Goal: Information Seeking & Learning: Understand process/instructions

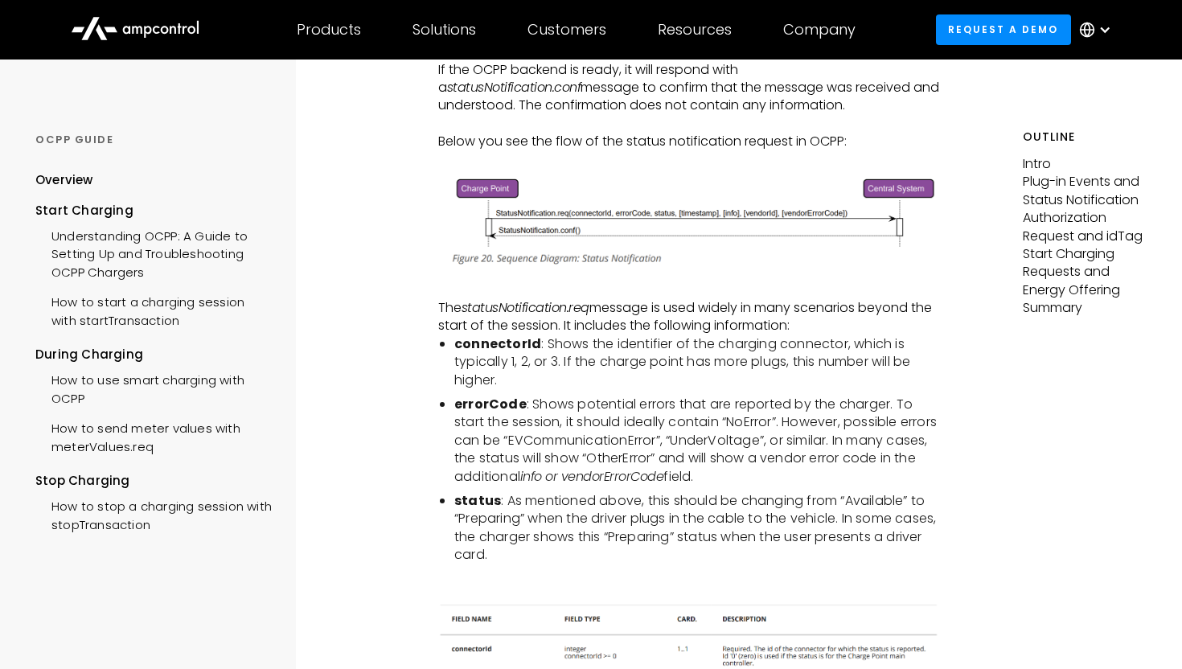
scroll to position [860, 0]
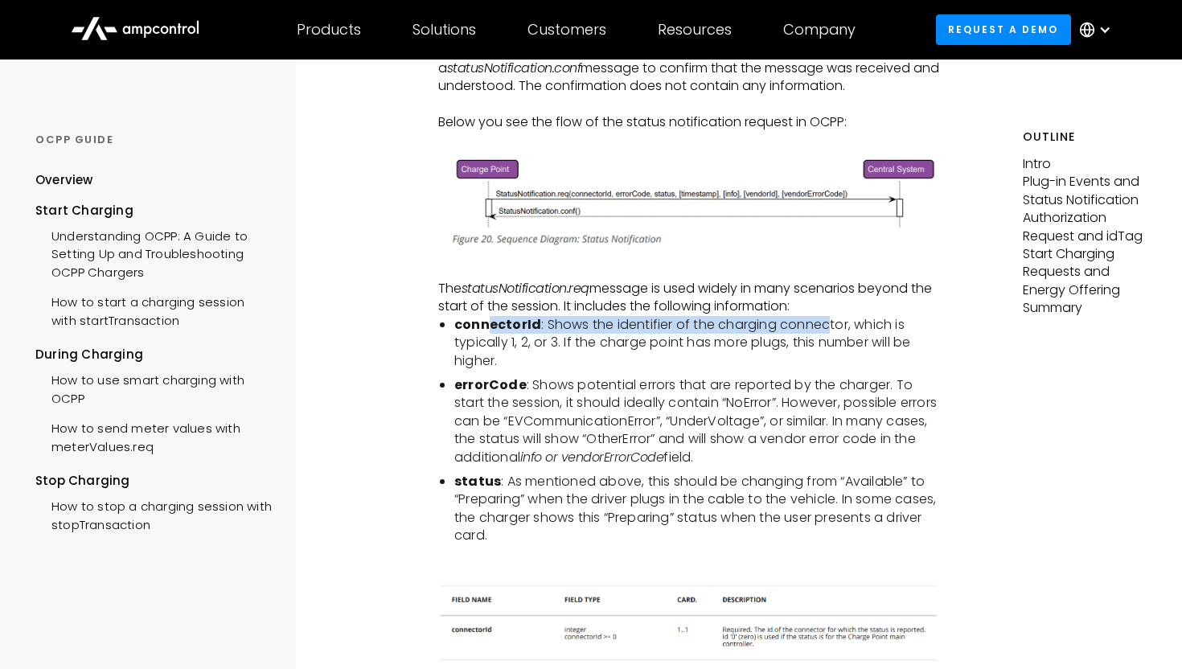
drag, startPoint x: 484, startPoint y: 364, endPoint x: 825, endPoint y: 362, distance: 341.0
click at [825, 362] on li "connectorId : Shows the identifier of the charging connector, which is typicall…" at bounding box center [697, 343] width 486 height 54
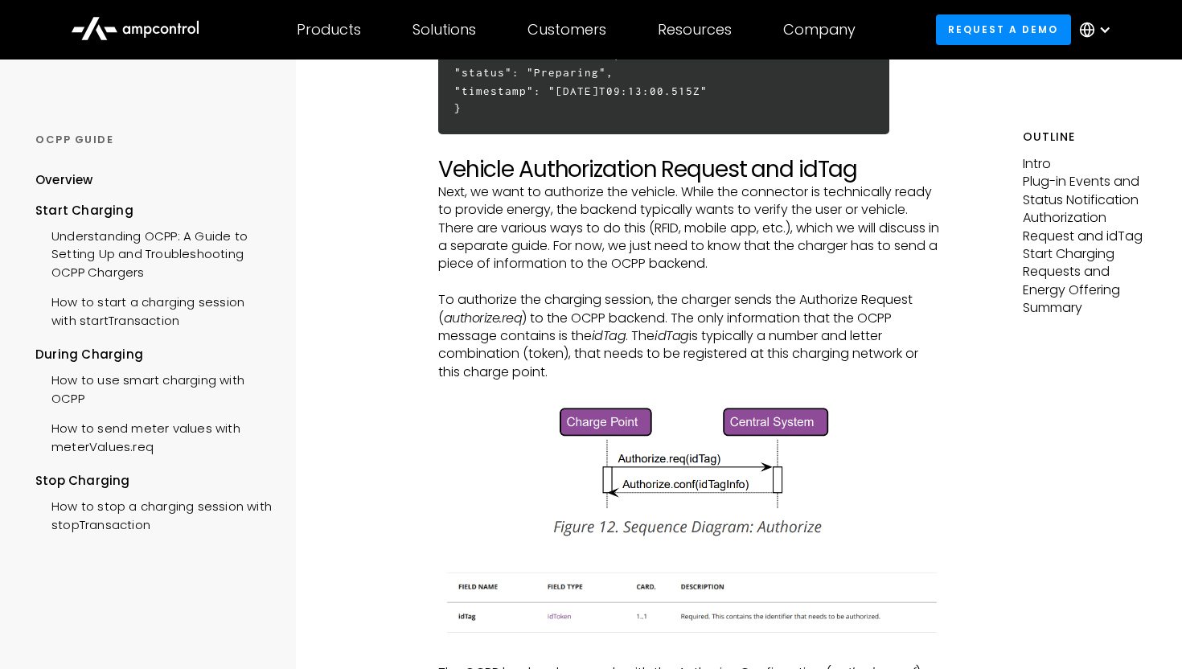
scroll to position [1939, 0]
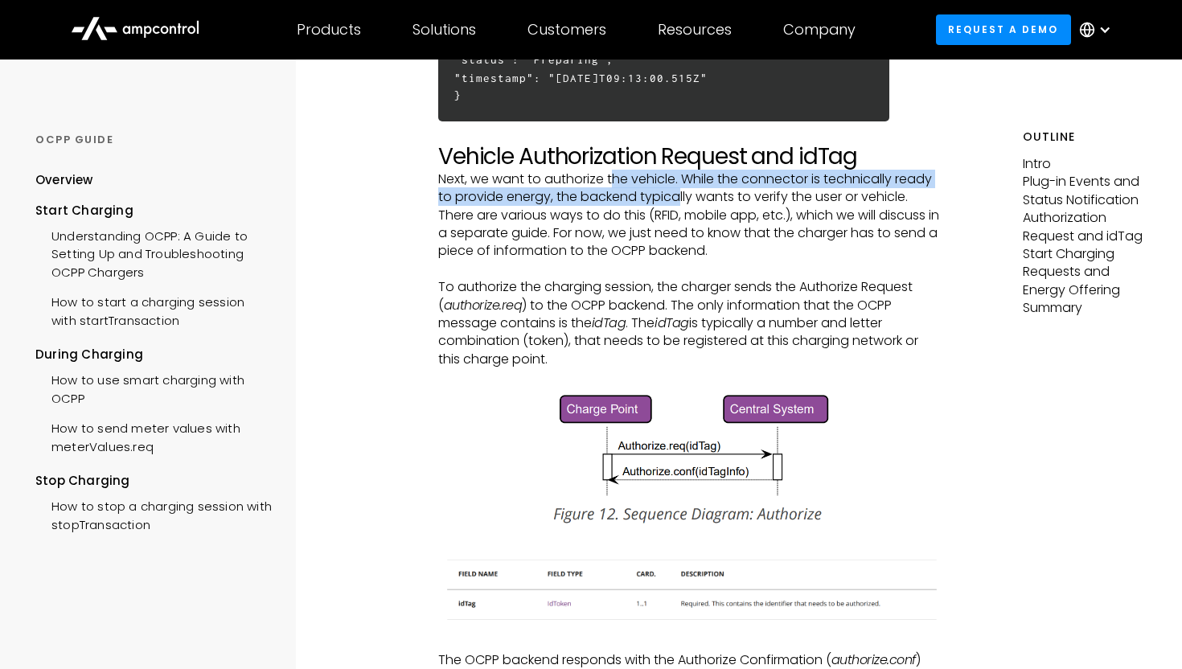
drag, startPoint x: 614, startPoint y: 211, endPoint x: 679, endPoint y: 229, distance: 66.9
click at [679, 230] on p "Next, we want to authorize the vehicle. While the connector is technically read…" at bounding box center [689, 215] width 502 height 90
click at [679, 229] on p "Next, we want to authorize the vehicle. While the connector is technically read…" at bounding box center [689, 215] width 502 height 90
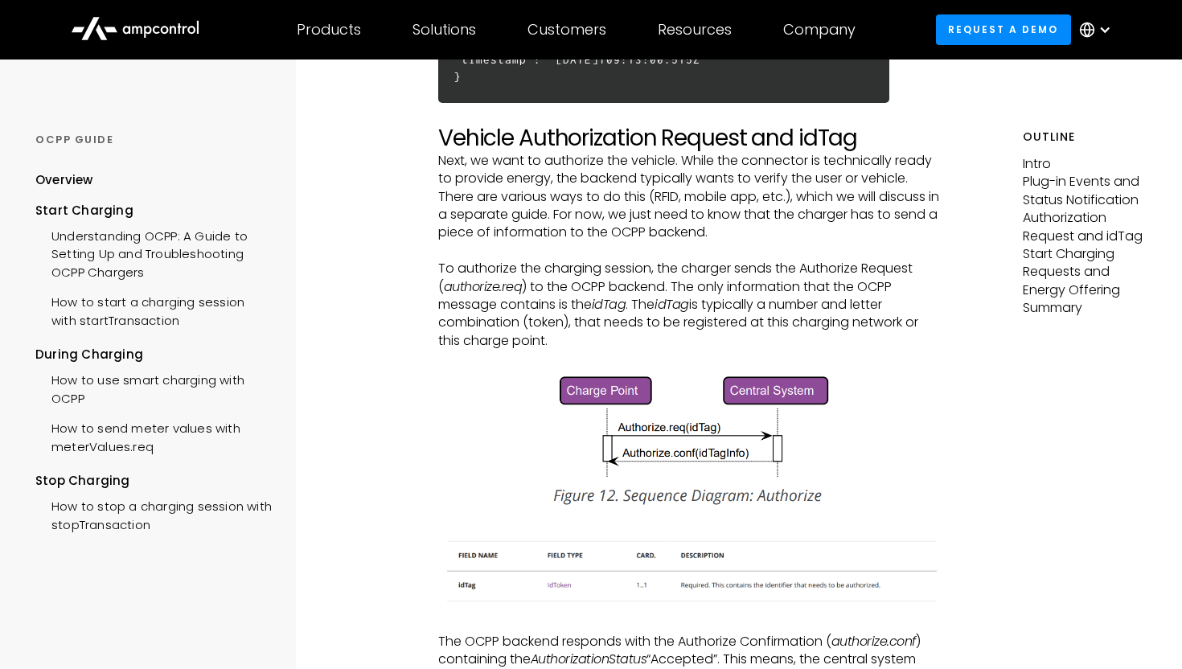
scroll to position [1961, 0]
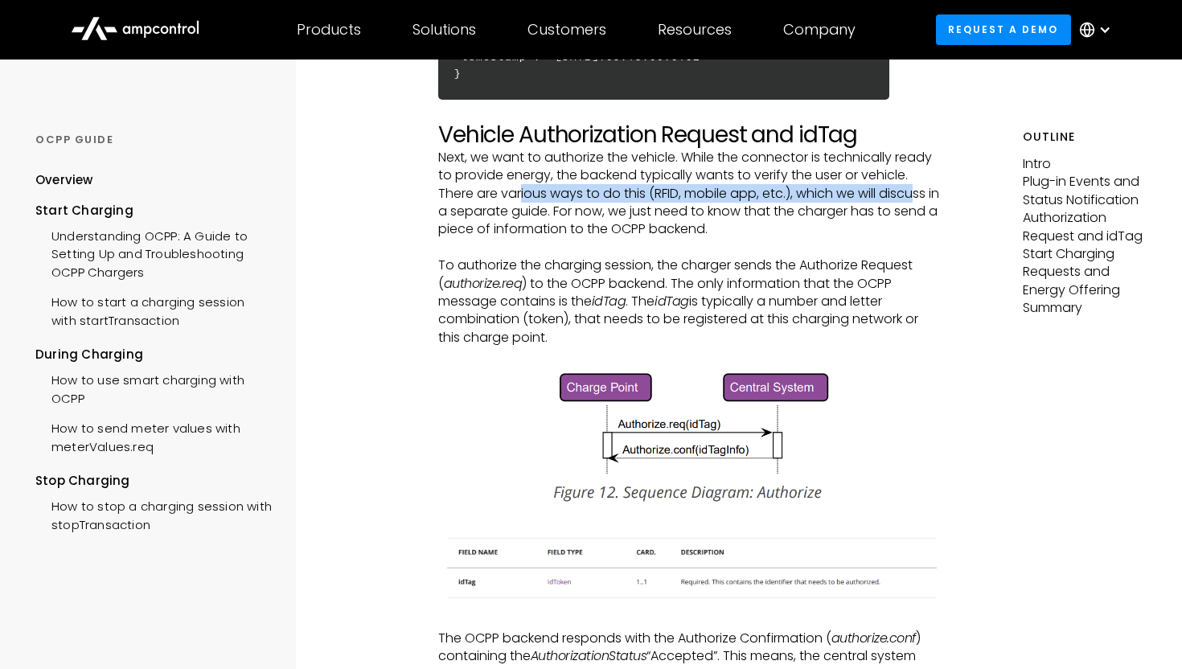
drag, startPoint x: 524, startPoint y: 229, endPoint x: 918, endPoint y: 229, distance: 394.1
click at [918, 229] on p "Next, we want to authorize the vehicle. While the connector is technically read…" at bounding box center [689, 194] width 502 height 90
drag, startPoint x: 922, startPoint y: 228, endPoint x: 819, endPoint y: 228, distance: 102.9
click at [819, 228] on p "Next, we want to authorize the vehicle. While the connector is technically read…" at bounding box center [689, 194] width 502 height 90
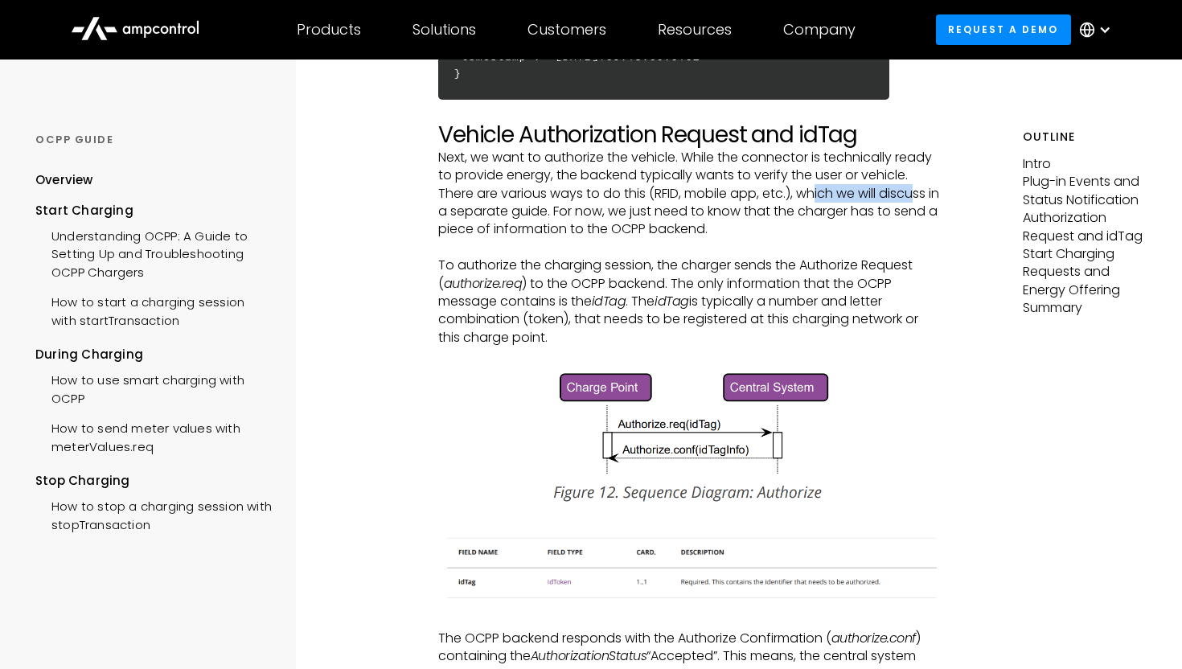
click at [819, 228] on p "Next, we want to authorize the vehicle. While the connector is technically read…" at bounding box center [689, 194] width 502 height 90
drag, startPoint x: 499, startPoint y: 245, endPoint x: 838, endPoint y: 253, distance: 339.5
click at [839, 239] on p "Next, we want to authorize the vehicle. While the connector is technically read…" at bounding box center [689, 194] width 502 height 90
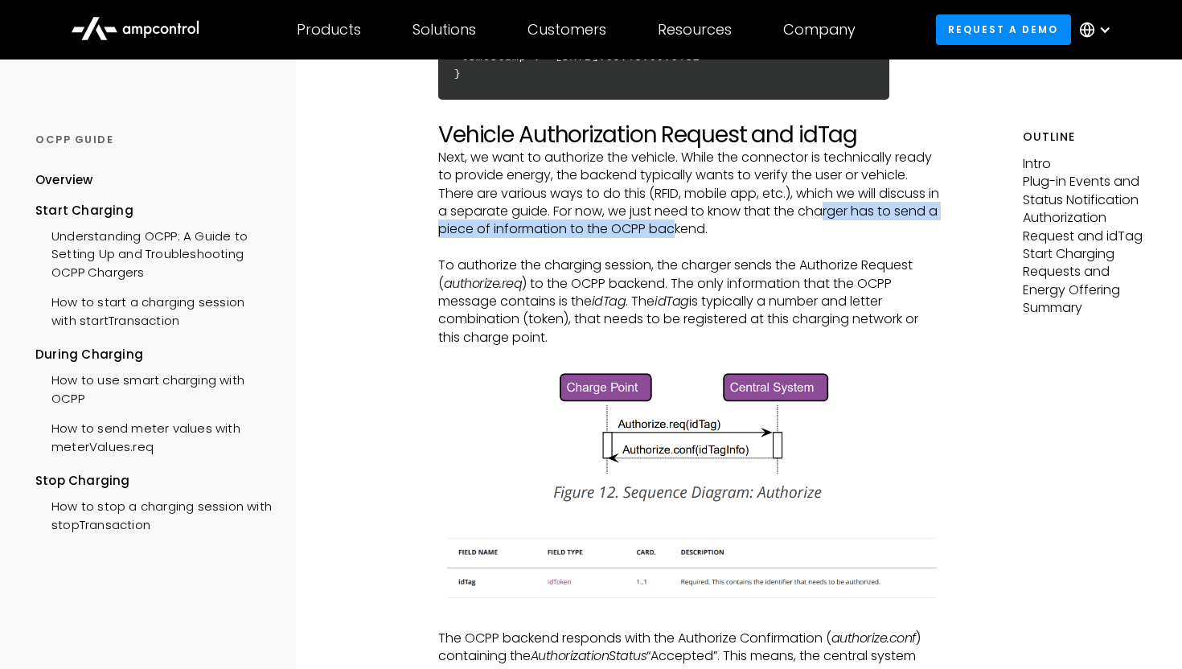
drag, startPoint x: 836, startPoint y: 249, endPoint x: 725, endPoint y: 263, distance: 111.9
click at [725, 239] on p "Next, we want to authorize the vehicle. While the connector is technically read…" at bounding box center [689, 194] width 502 height 90
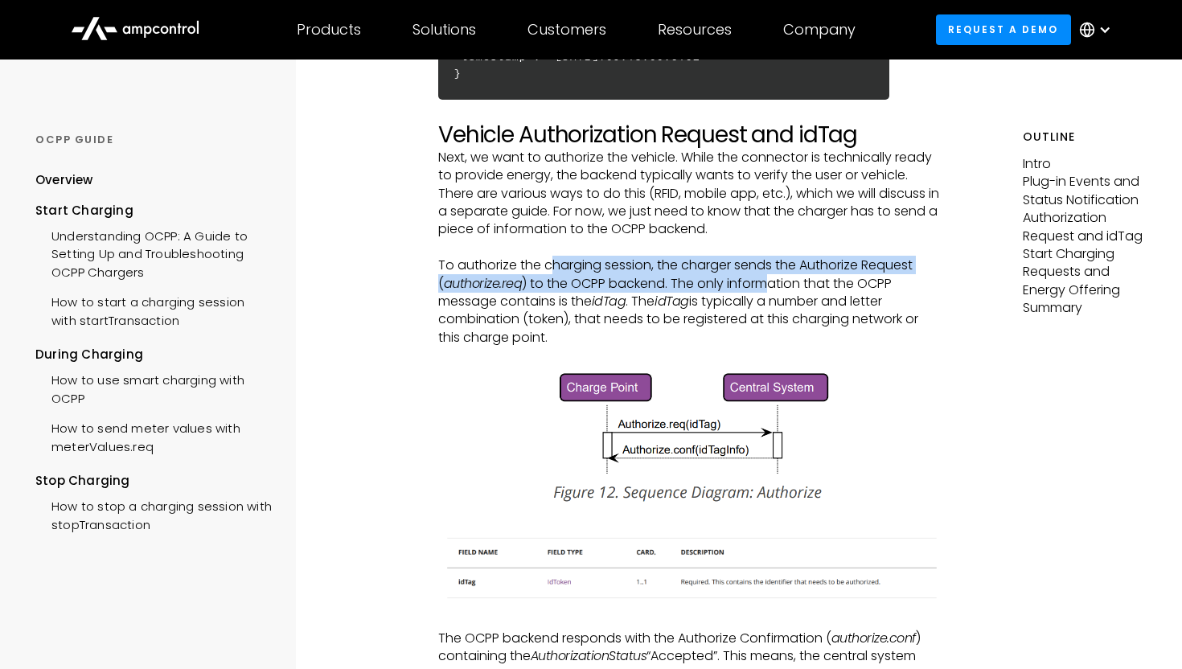
drag, startPoint x: 552, startPoint y: 300, endPoint x: 771, endPoint y: 317, distance: 219.4
click at [771, 317] on p "To authorize the charging session, the charger sends the Authorize Request ( au…" at bounding box center [689, 302] width 502 height 90
drag, startPoint x: 585, startPoint y: 303, endPoint x: 611, endPoint y: 339, distance: 44.4
click at [611, 339] on p "To authorize the charging session, the charger sends the Authorize Request ( au…" at bounding box center [689, 302] width 502 height 90
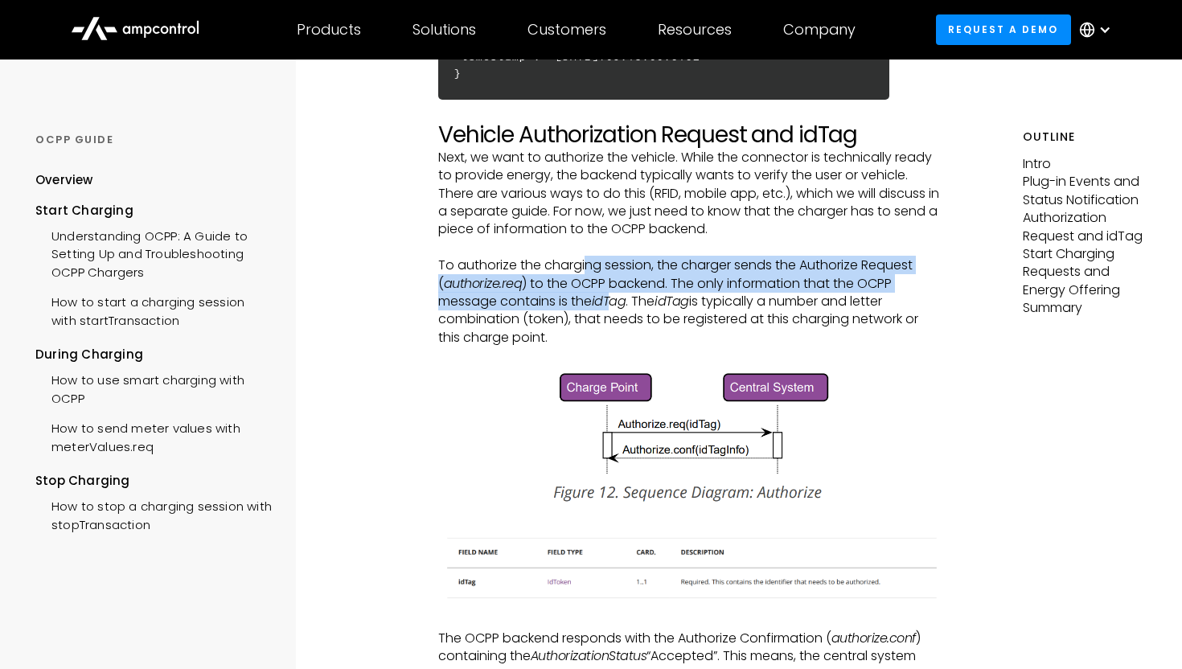
click at [611, 310] on em "idTag" at bounding box center [609, 301] width 35 height 18
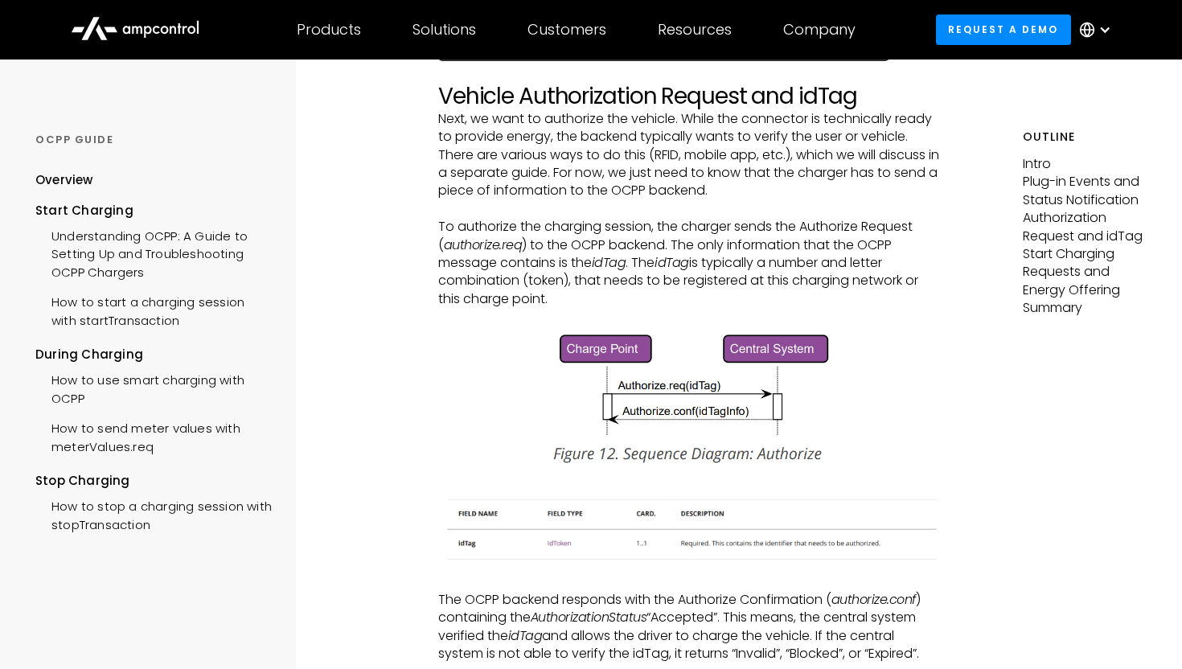
scroll to position [2024, 0]
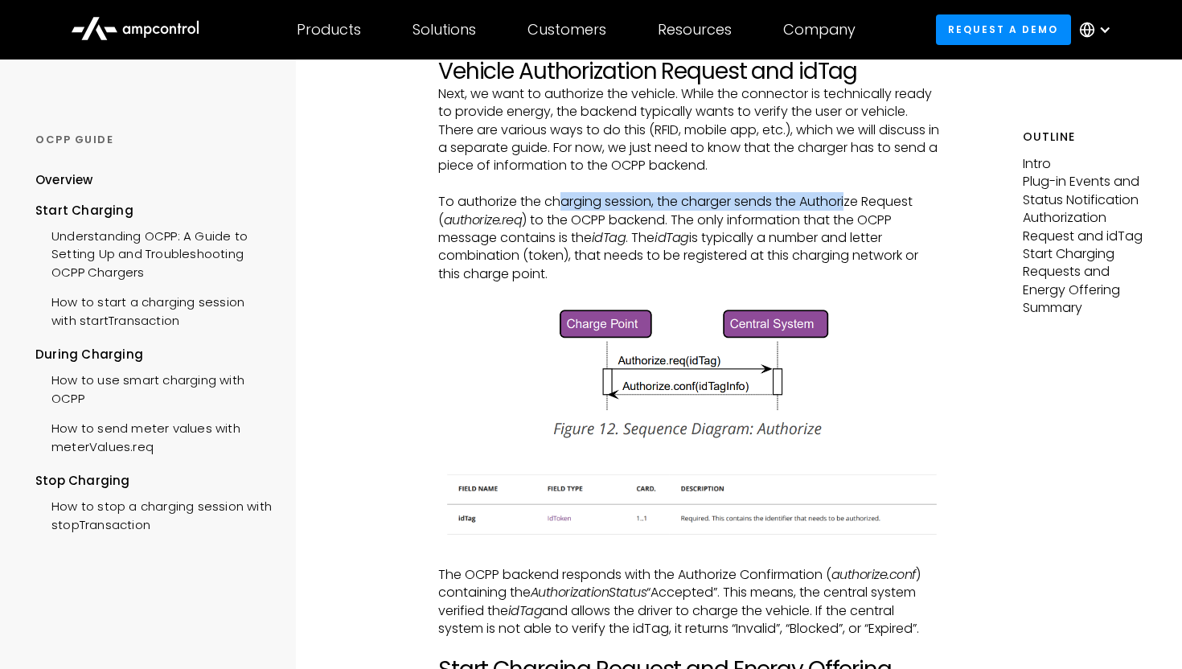
drag, startPoint x: 561, startPoint y: 240, endPoint x: 844, endPoint y: 236, distance: 283.1
click at [847, 236] on p "To authorize the charging session, the charger sends the Authorize Request ( au…" at bounding box center [689, 238] width 502 height 90
click at [844, 236] on p "To authorize the charging session, the charger sends the Authorize Request ( au…" at bounding box center [689, 238] width 502 height 90
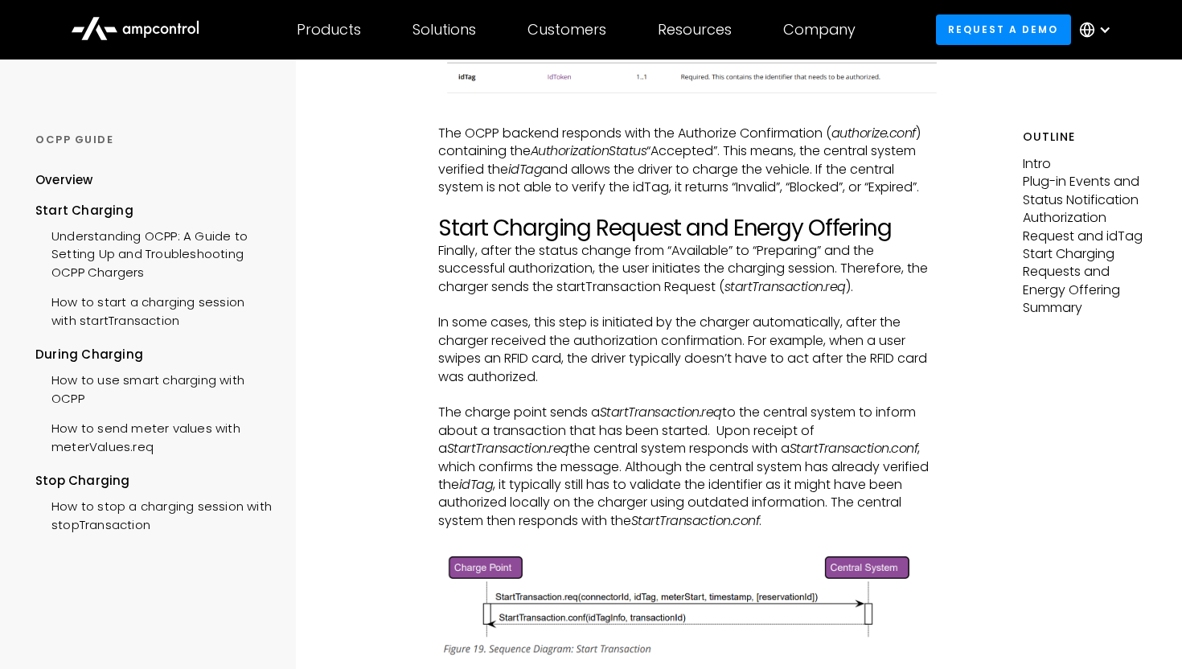
scroll to position [2483, 0]
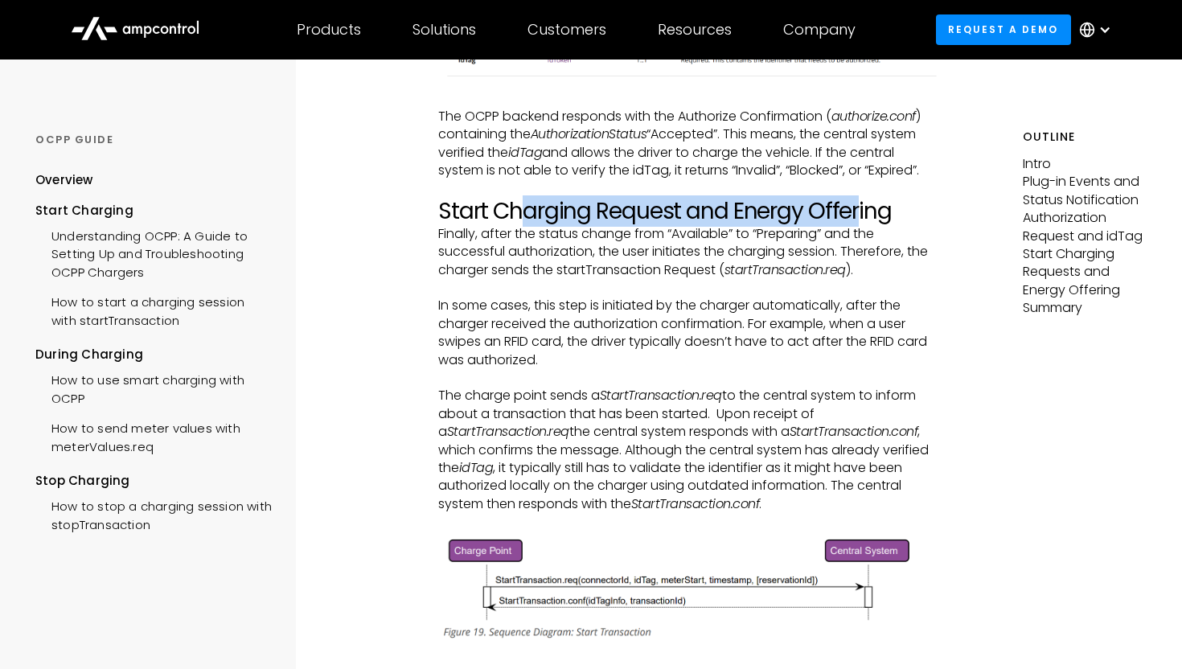
drag, startPoint x: 516, startPoint y: 246, endPoint x: 856, endPoint y: 248, distance: 340.2
click at [856, 225] on h2 "Start Charging Request and Energy Offering" at bounding box center [689, 211] width 502 height 27
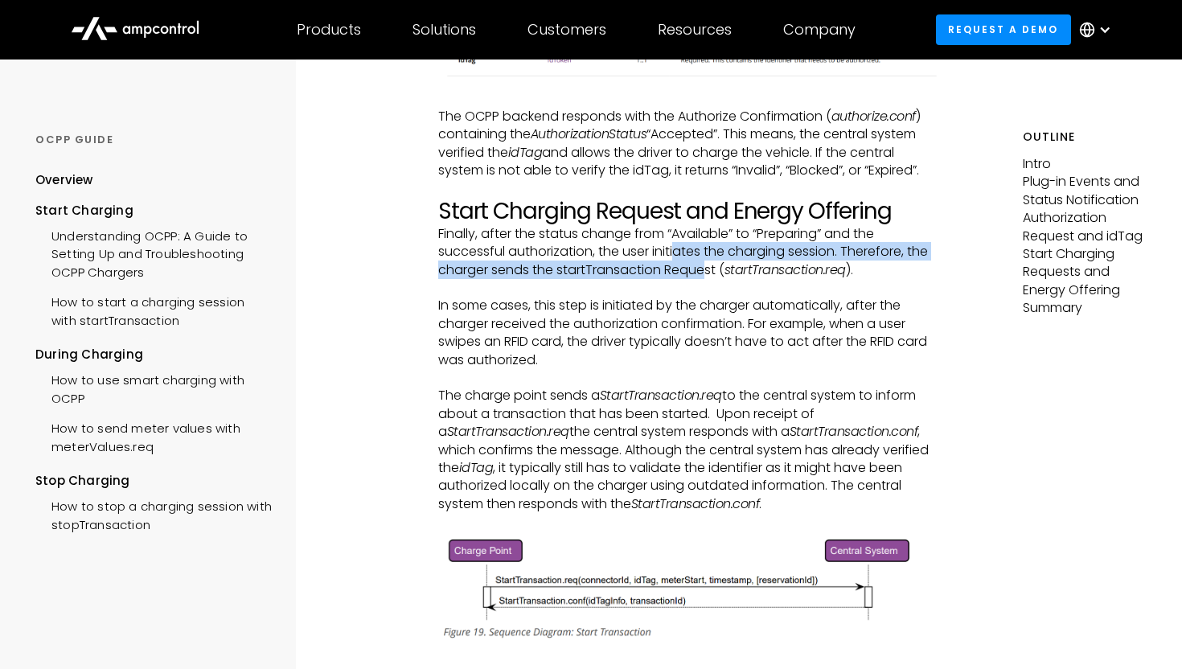
drag, startPoint x: 679, startPoint y: 292, endPoint x: 705, endPoint y: 306, distance: 30.2
click at [705, 279] on p "Finally, after the status change from “Available” to “Preparing” and the succes…" at bounding box center [689, 252] width 502 height 54
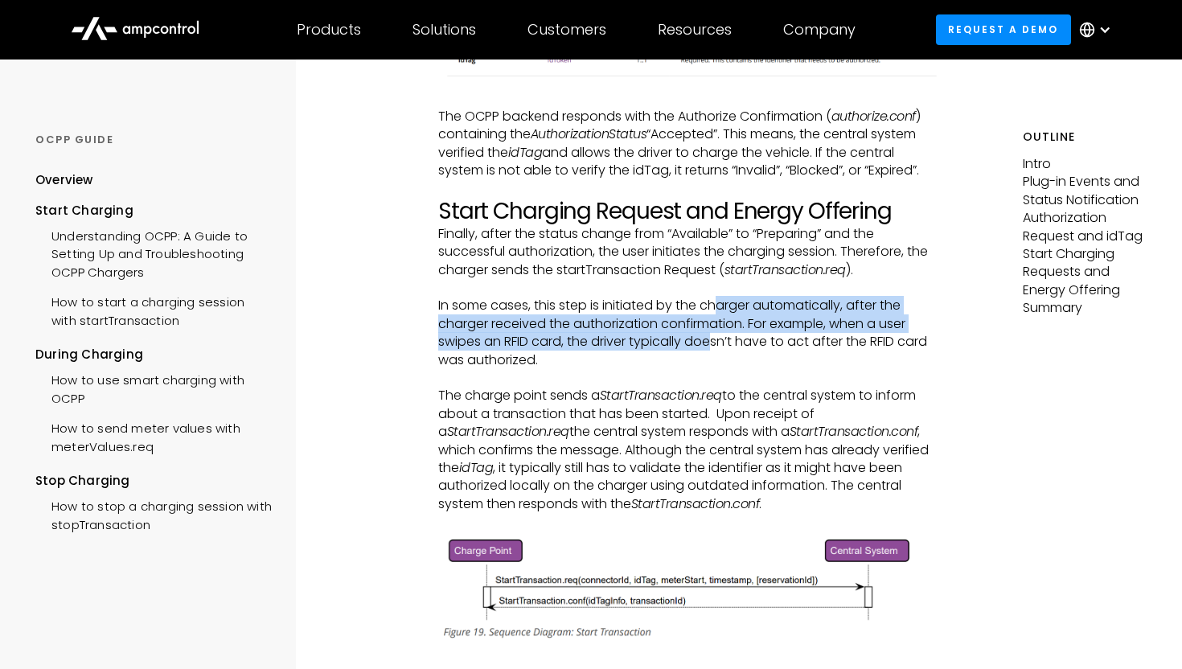
drag, startPoint x: 723, startPoint y: 339, endPoint x: 712, endPoint y: 376, distance: 38.7
click at [712, 369] on p "In some cases, this step is initiated by the charger automatically, after the c…" at bounding box center [689, 333] width 502 height 72
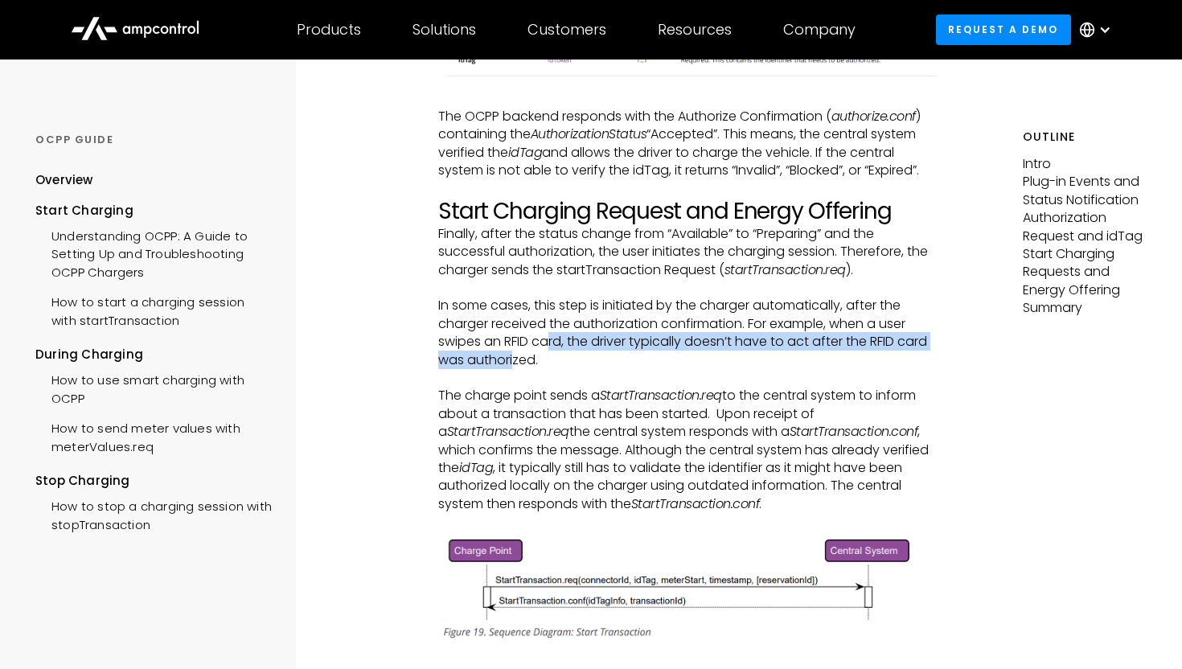
drag, startPoint x: 552, startPoint y: 374, endPoint x: 513, endPoint y: 396, distance: 44.7
click at [513, 369] on p "In some cases, this step is initiated by the charger automatically, after the c…" at bounding box center [689, 333] width 502 height 72
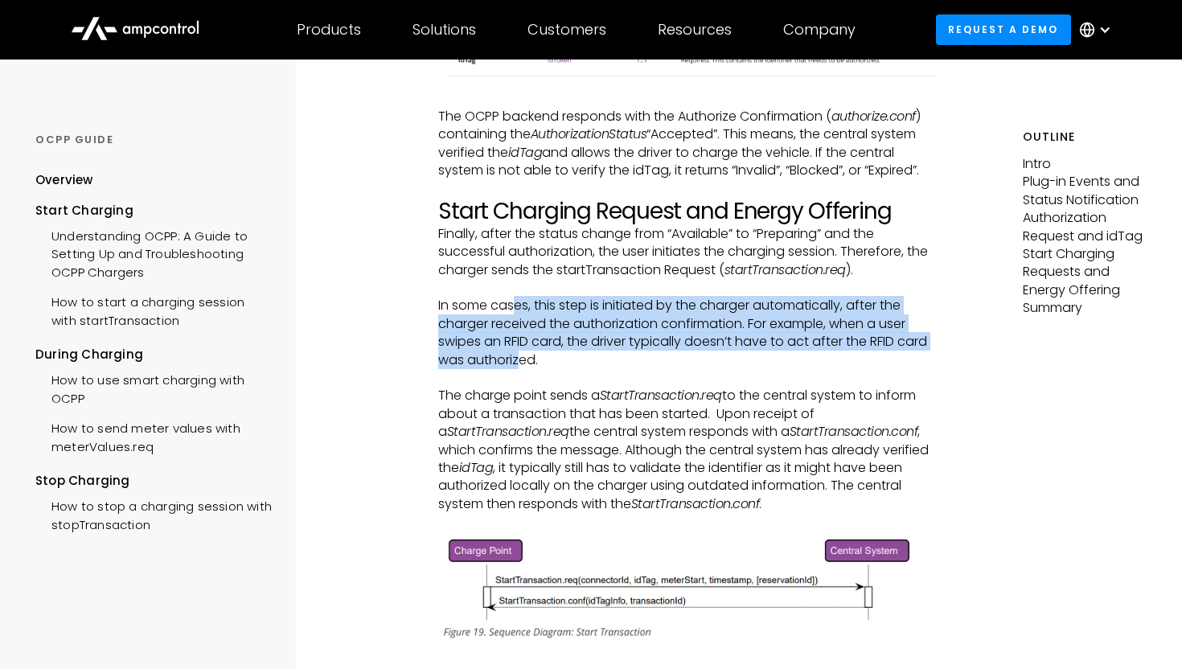
drag, startPoint x: 520, startPoint y: 396, endPoint x: 516, endPoint y: 344, distance: 51.7
click at [516, 344] on p "In some cases, this step is initiated by the charger automatically, after the c…" at bounding box center [689, 333] width 502 height 72
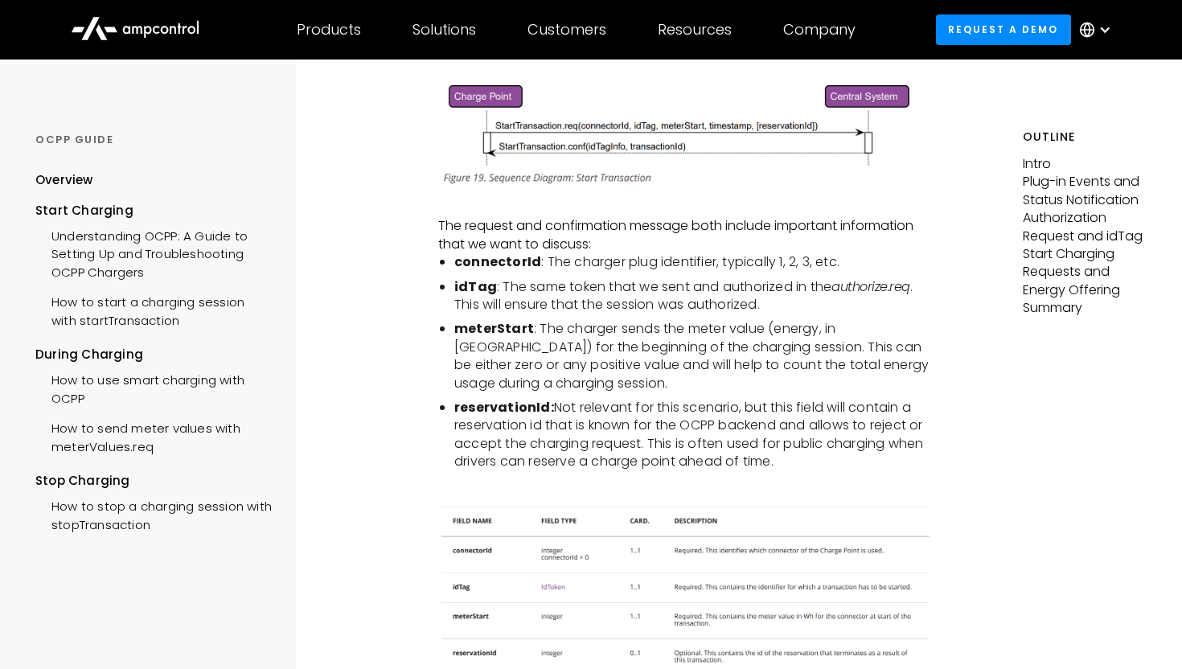
scroll to position [2939, 0]
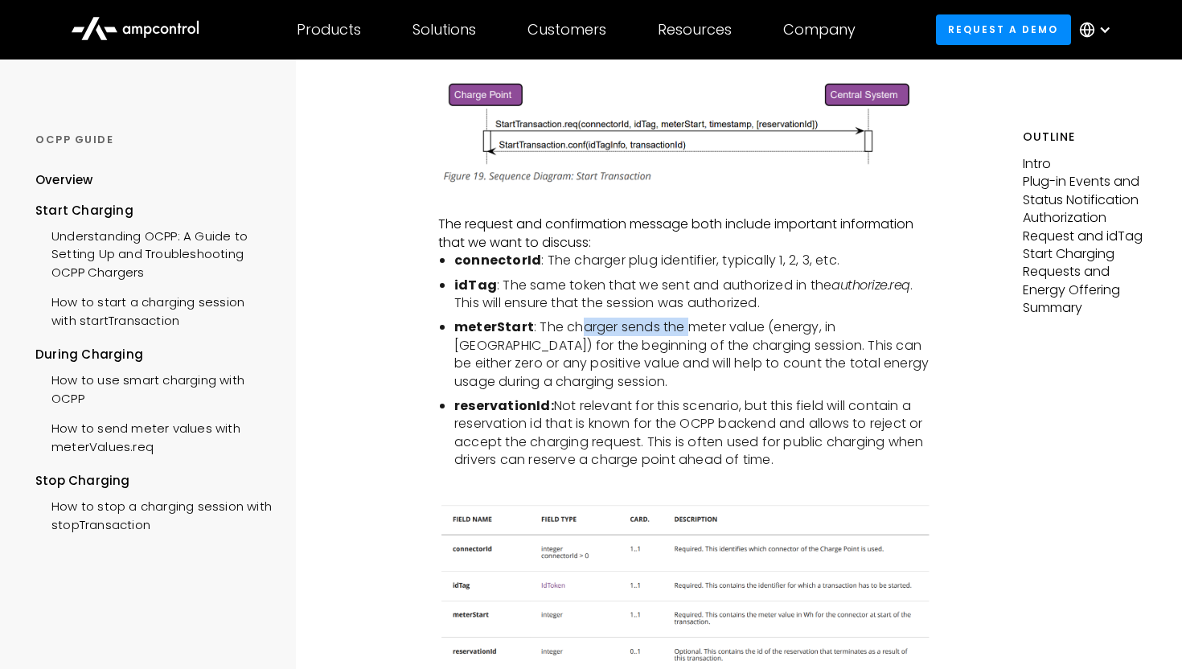
drag, startPoint x: 581, startPoint y: 364, endPoint x: 686, endPoint y: 363, distance: 105.4
click at [689, 364] on li "meterStart : The charger sends the meter value (energy, in [GEOGRAPHIC_DATA]) f…" at bounding box center [697, 354] width 486 height 72
click at [686, 363] on li "meterStart : The charger sends the meter value (energy, in [GEOGRAPHIC_DATA]) f…" at bounding box center [697, 354] width 486 height 72
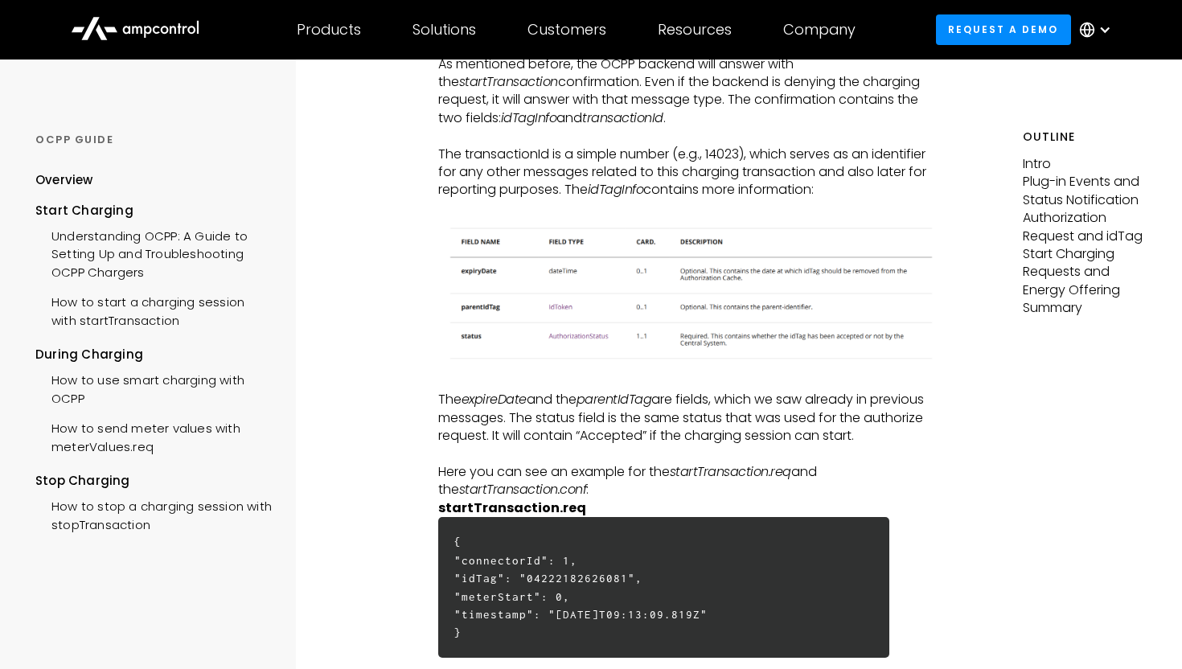
scroll to position [3618, 0]
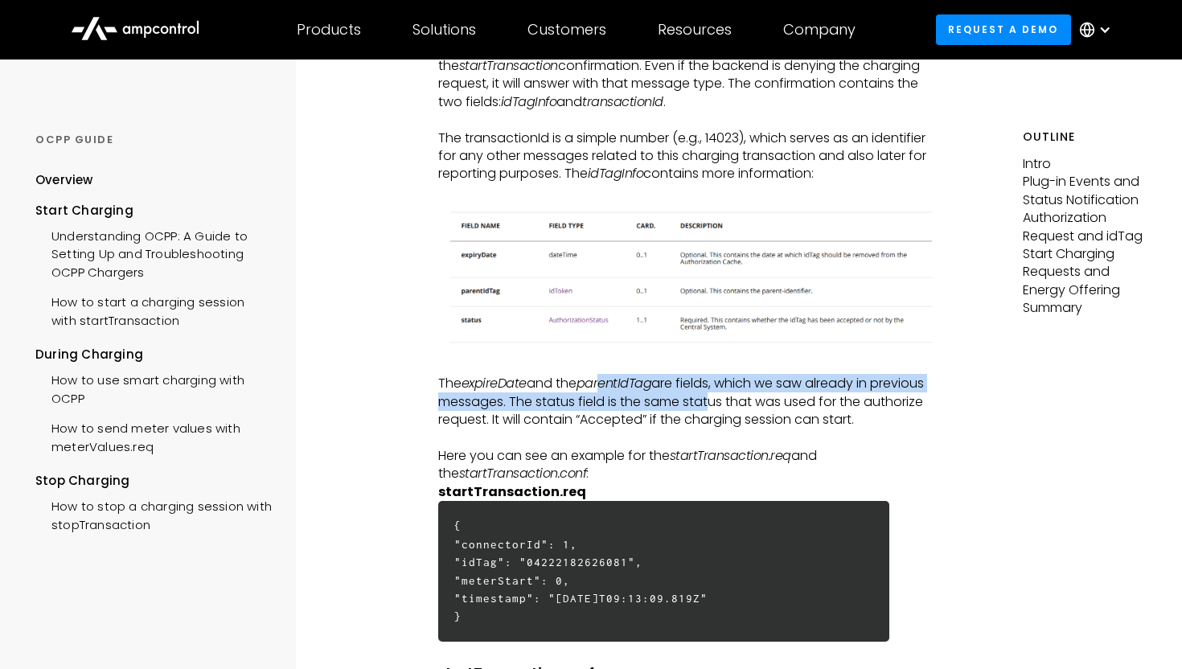
drag, startPoint x: 606, startPoint y: 417, endPoint x: 762, endPoint y: 435, distance: 157.1
click at [762, 429] on p "The expireDate and the parentIdTag are fields, which we saw already in previous…" at bounding box center [689, 402] width 502 height 54
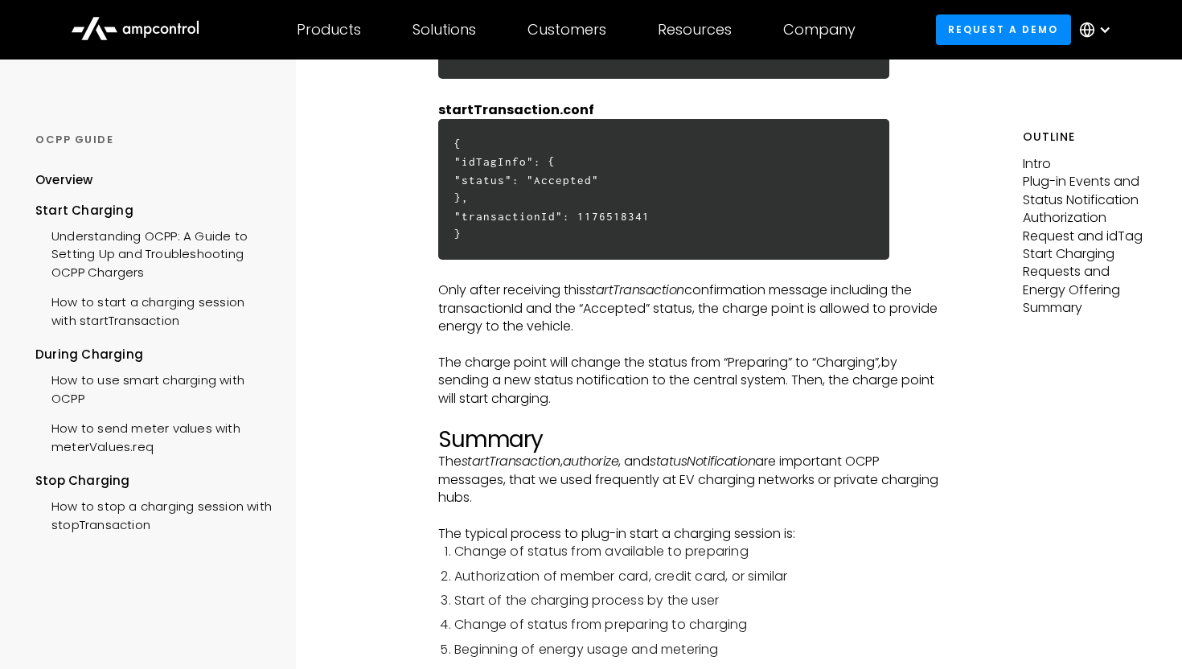
scroll to position [4192, 0]
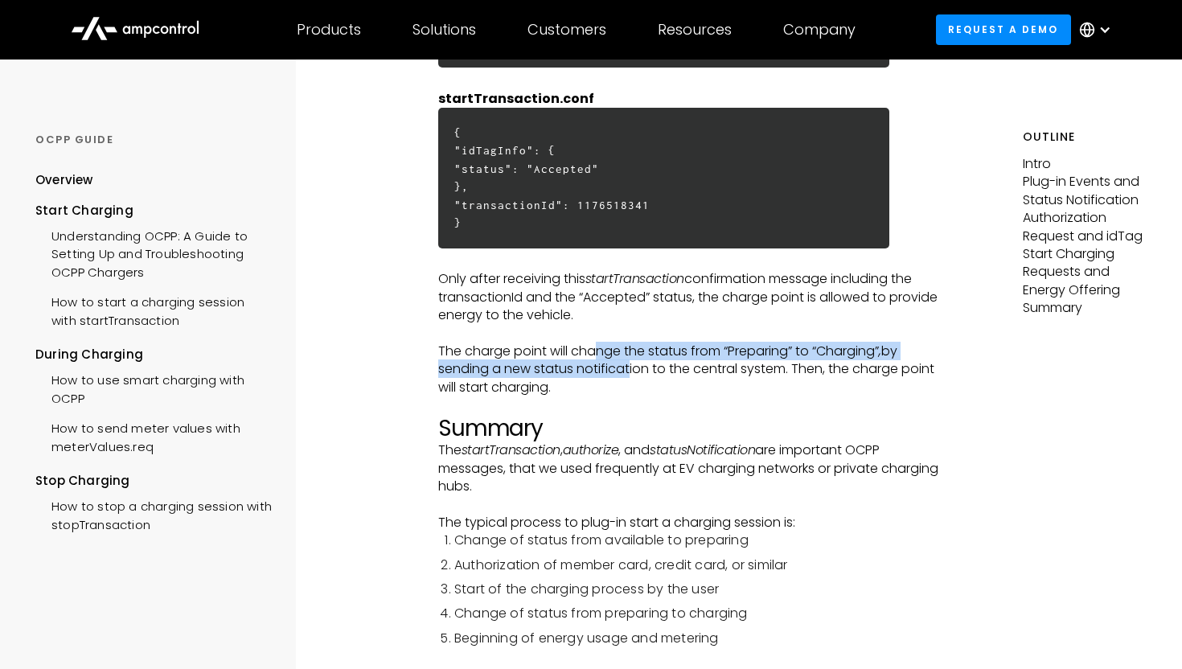
drag, startPoint x: 596, startPoint y: 388, endPoint x: 631, endPoint y: 400, distance: 37.1
click at [631, 396] on p "The charge point will change the status from “Preparing” to “Charging” , by sen…" at bounding box center [689, 370] width 502 height 54
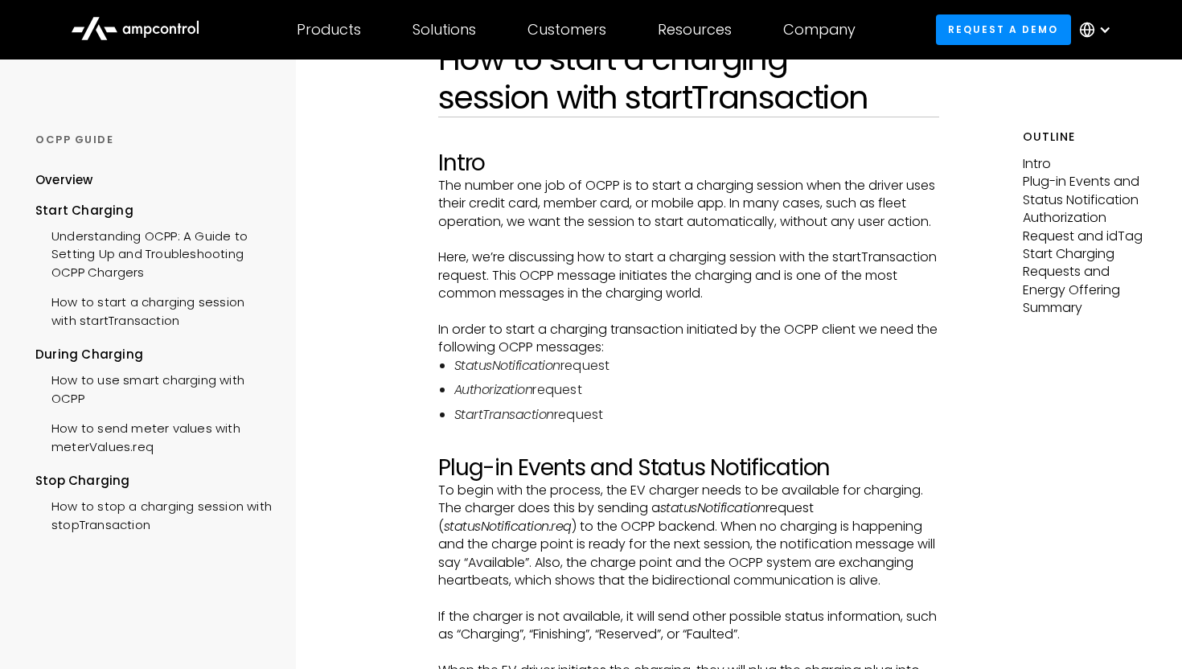
scroll to position [0, 0]
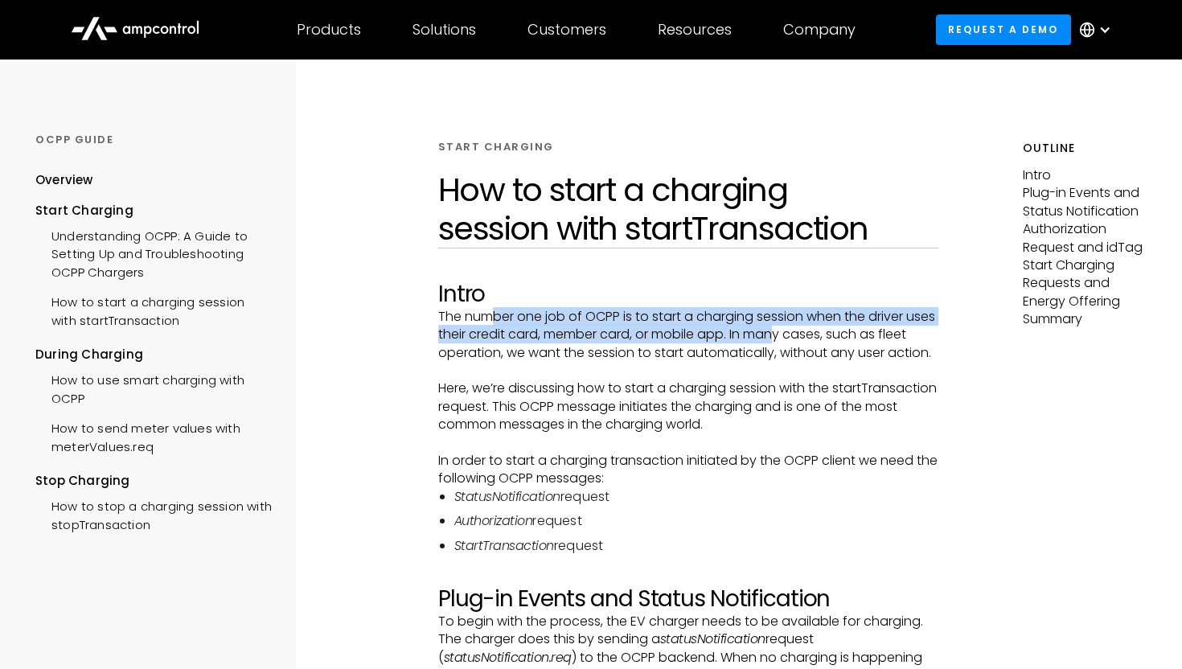
drag, startPoint x: 487, startPoint y: 315, endPoint x: 813, endPoint y: 327, distance: 325.9
click at [815, 327] on p "The number one job of OCPP is to start a charging session when the driver uses …" at bounding box center [689, 335] width 502 height 54
click at [813, 327] on p "The number one job of OCPP is to start a charging session when the driver uses …" at bounding box center [689, 335] width 502 height 54
drag, startPoint x: 598, startPoint y: 314, endPoint x: 614, endPoint y: 331, distance: 23.3
click at [614, 331] on p "The number one job of OCPP is to start a charging session when the driver uses …" at bounding box center [689, 335] width 502 height 54
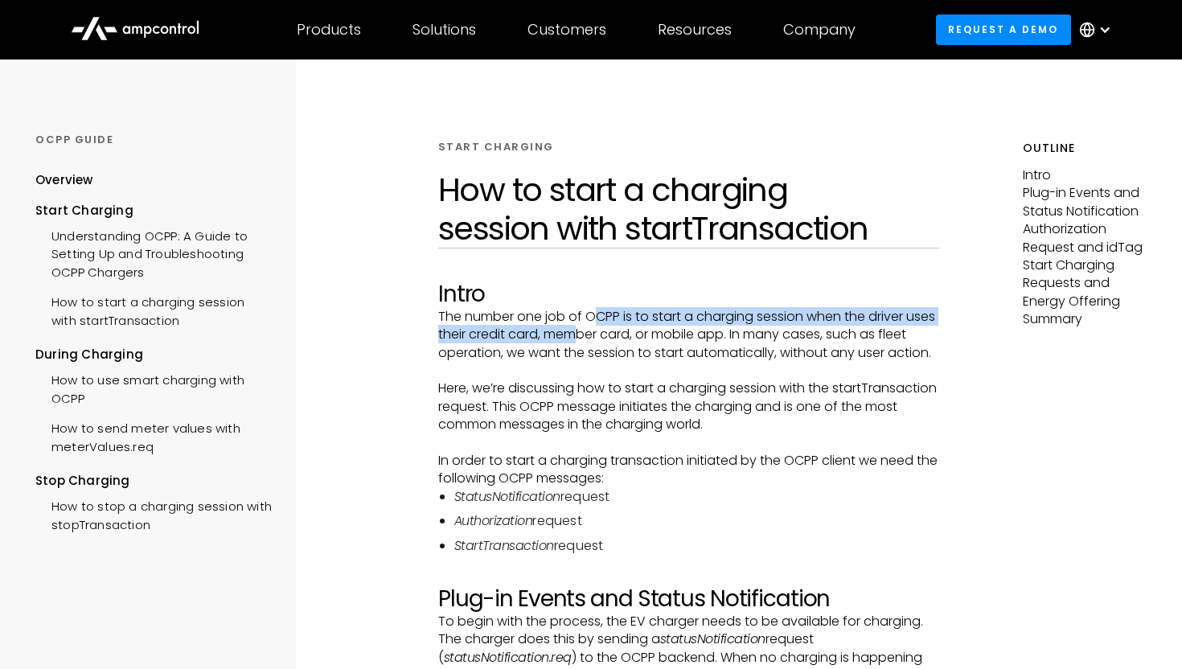
click at [614, 331] on p "The number one job of OCPP is to start a charging session when the driver uses …" at bounding box center [689, 335] width 502 height 54
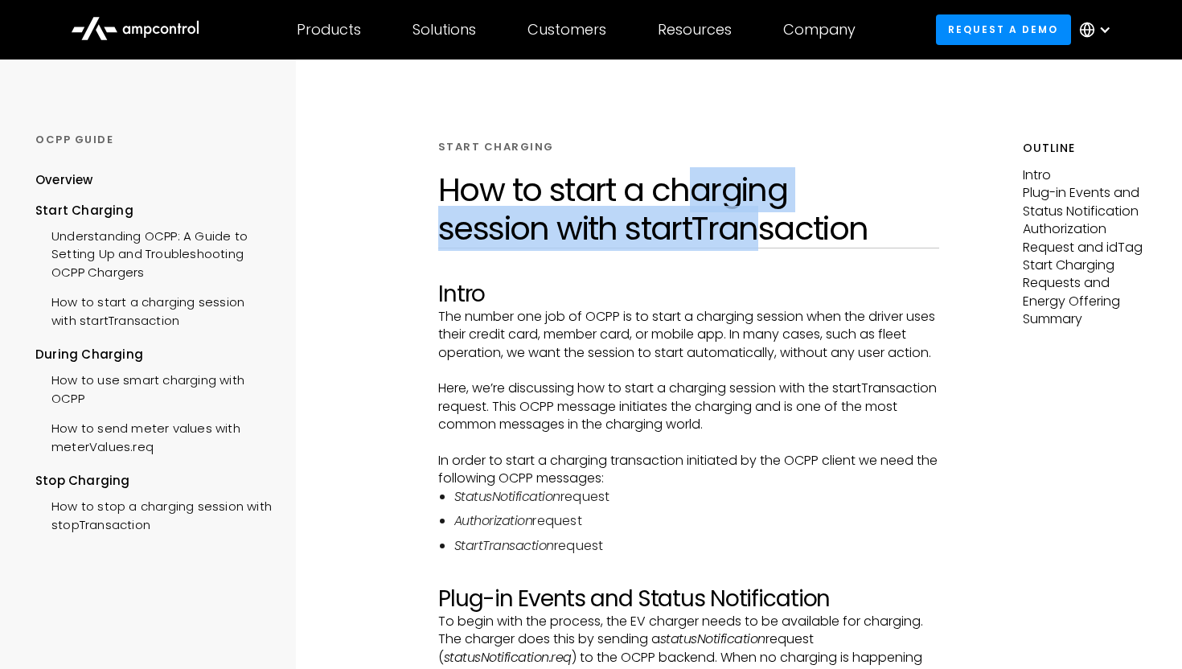
drag, startPoint x: 691, startPoint y: 179, endPoint x: 764, endPoint y: 242, distance: 96.4
click at [764, 242] on h1 "How to start a charging session with startTransaction" at bounding box center [689, 208] width 502 height 77
